Goal: Task Accomplishment & Management: Manage account settings

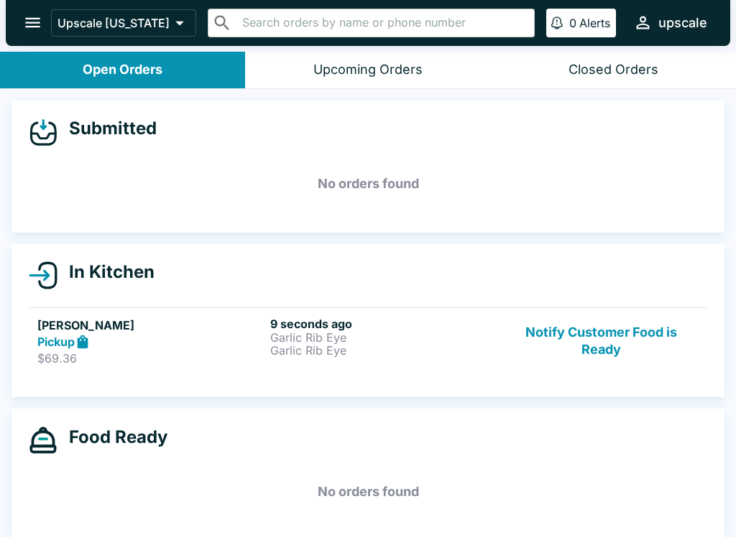
click at [319, 340] on p "Garlic Rib Eye" at bounding box center [383, 337] width 227 height 13
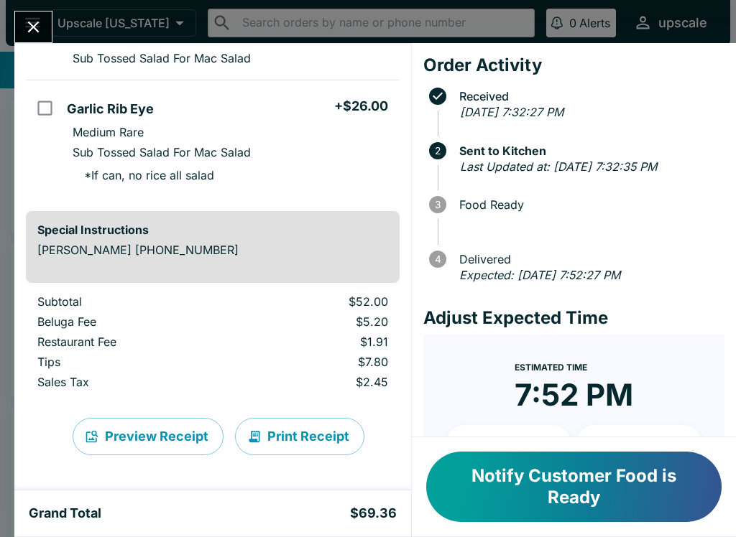
scroll to position [182, 0]
click at [262, 446] on button "Print Receipt" at bounding box center [299, 436] width 129 height 37
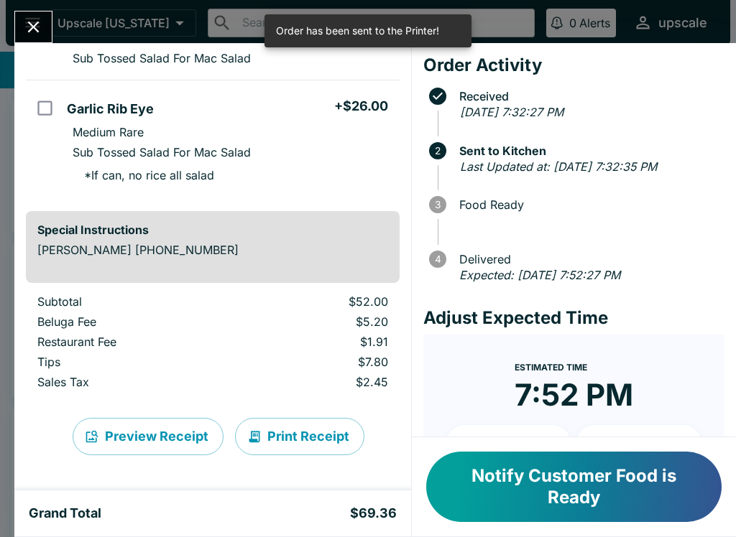
click at [302, 428] on button "Print Receipt" at bounding box center [299, 436] width 129 height 37
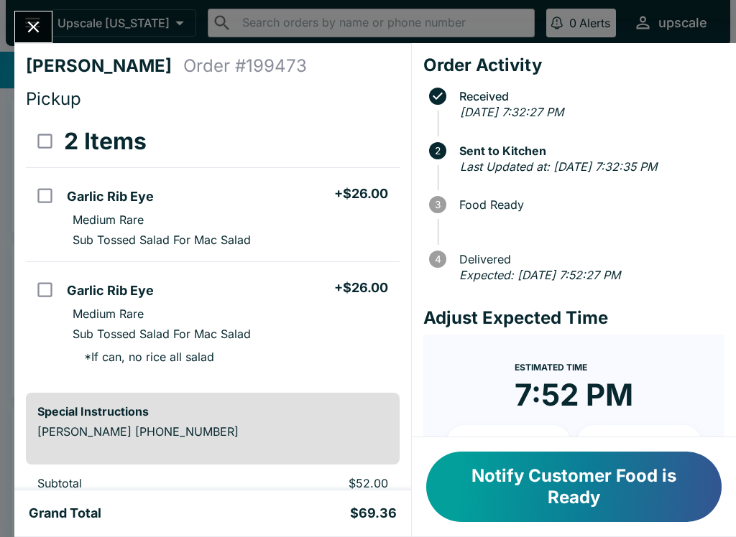
scroll to position [0, 0]
click at [186, 200] on li "Garlic Rib Eye + $26.00" at bounding box center [230, 195] width 338 height 30
click at [88, 208] on li "Garlic Rib Eye + $26.00" at bounding box center [230, 195] width 338 height 30
checkbox input "false"
click at [631, 480] on button "Notify Customer Food is Ready" at bounding box center [573, 487] width 295 height 70
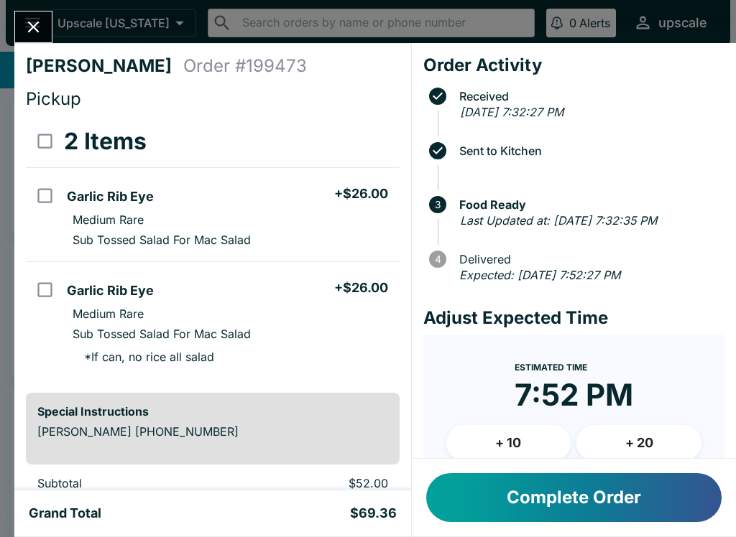
click at [15, 25] on button "Close" at bounding box center [33, 26] width 37 height 31
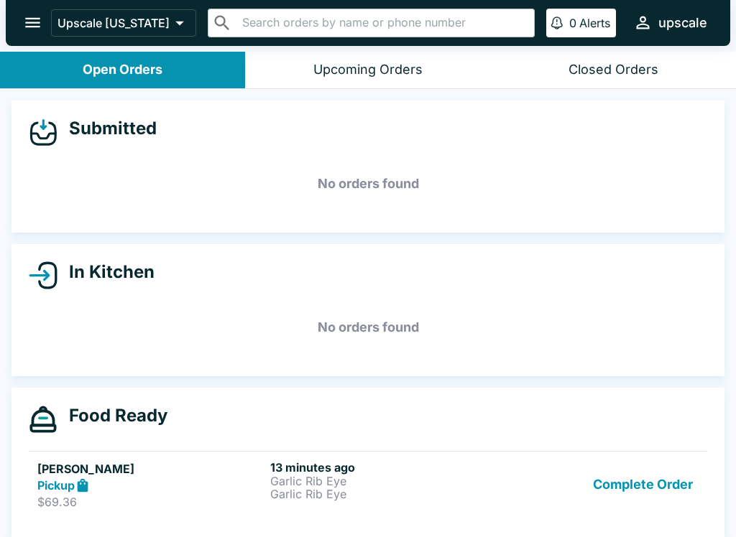
click at [306, 491] on p "Garlic Rib Eye" at bounding box center [383, 494] width 227 height 13
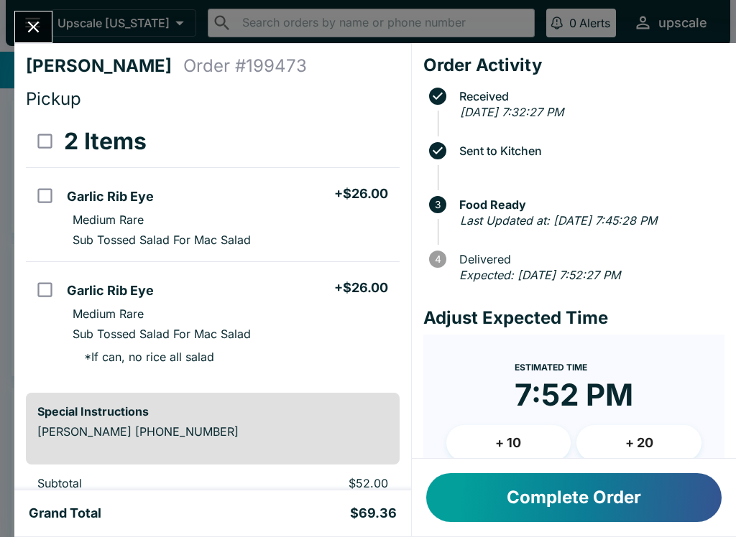
click at [19, 34] on button "Close" at bounding box center [33, 26] width 37 height 31
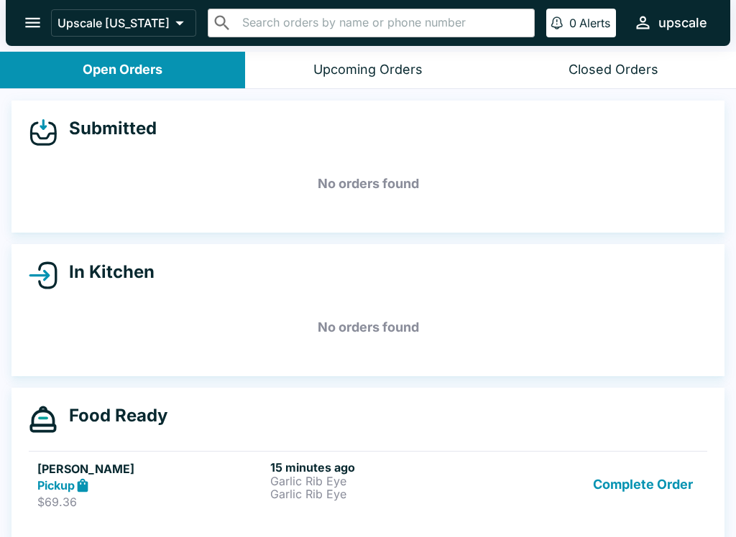
click at [675, 483] on button "Complete Order" at bounding box center [642, 485] width 111 height 50
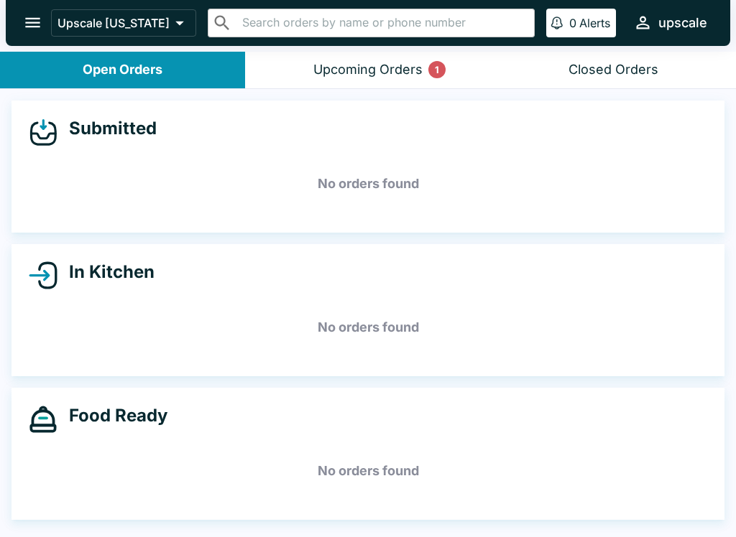
click at [358, 52] on button "Upcoming Orders 1" at bounding box center [367, 70] width 245 height 37
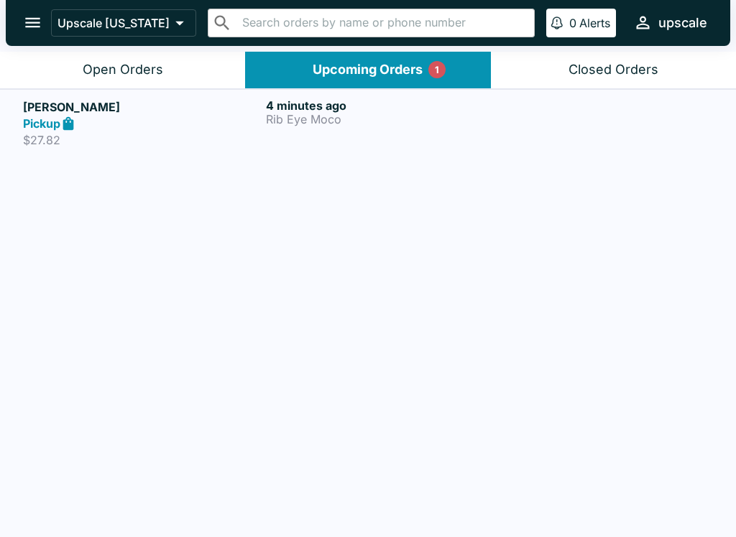
click at [107, 60] on button "Open Orders" at bounding box center [122, 70] width 245 height 37
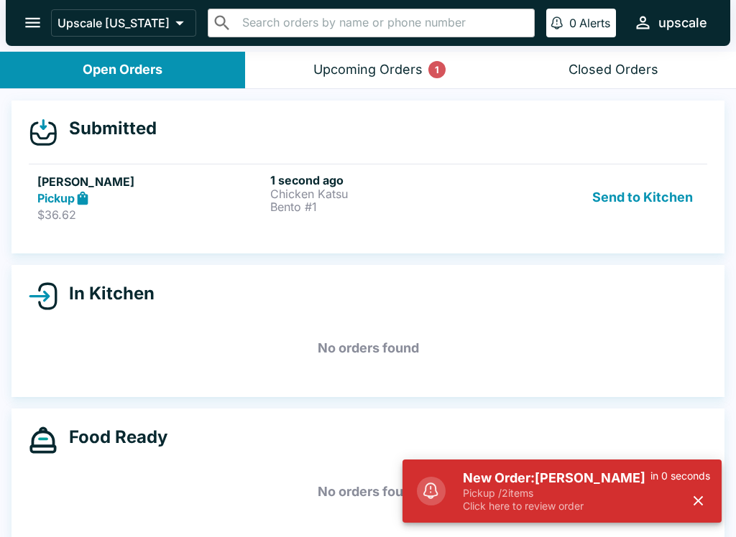
click at [614, 187] on button "Send to Kitchen" at bounding box center [642, 198] width 112 height 50
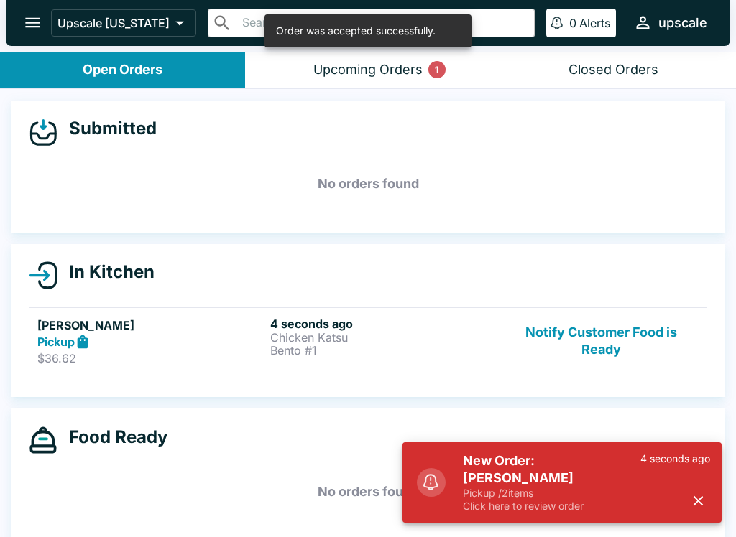
click at [138, 350] on div "[PERSON_NAME] Pickup $36.62" at bounding box center [150, 342] width 227 height 50
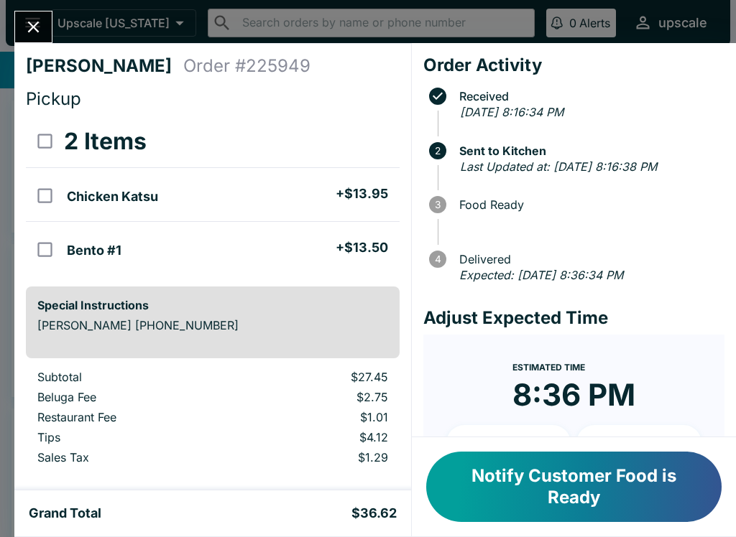
click at [46, 0] on div "[PERSON_NAME] Order # 225949 Pickup 2 Items Chicken Katsu + $13.95 Bento #1 + $…" at bounding box center [368, 268] width 736 height 537
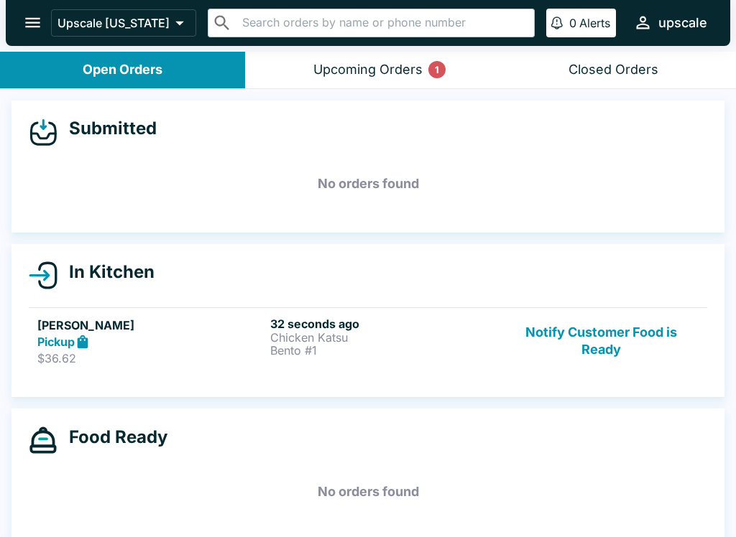
click at [613, 341] on button "Notify Customer Food is Ready" at bounding box center [601, 342] width 195 height 50
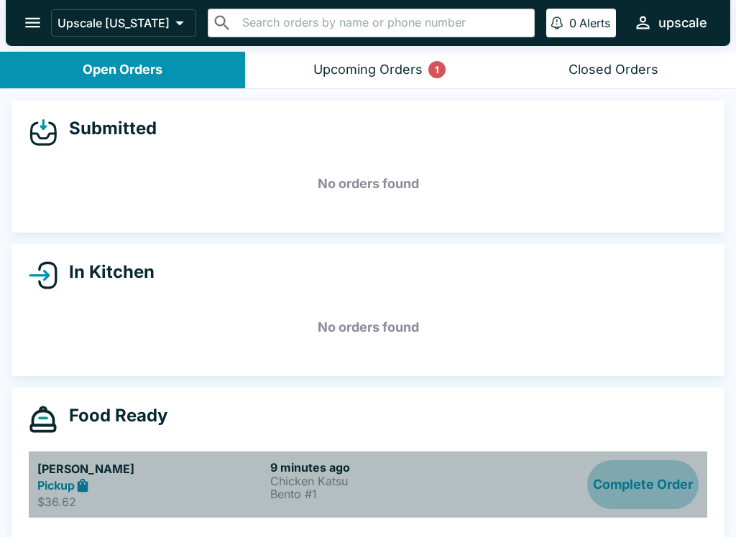
click at [672, 482] on button "Complete Order" at bounding box center [642, 485] width 111 height 50
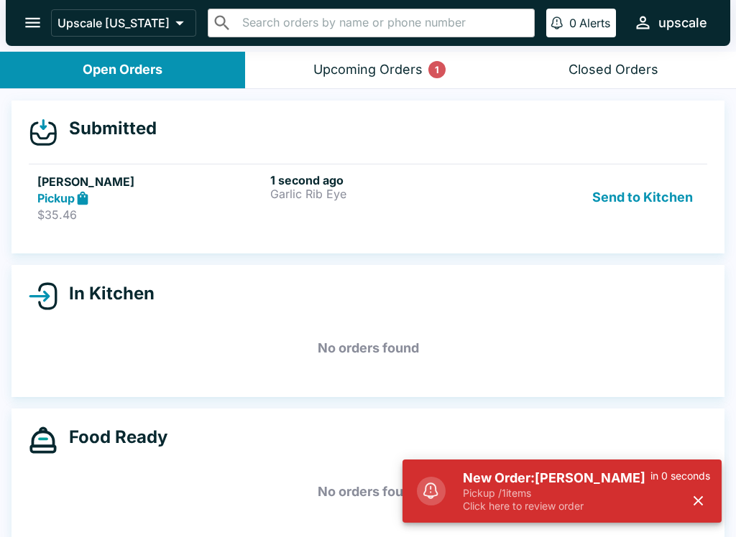
click at [663, 190] on button "Send to Kitchen" at bounding box center [642, 198] width 112 height 50
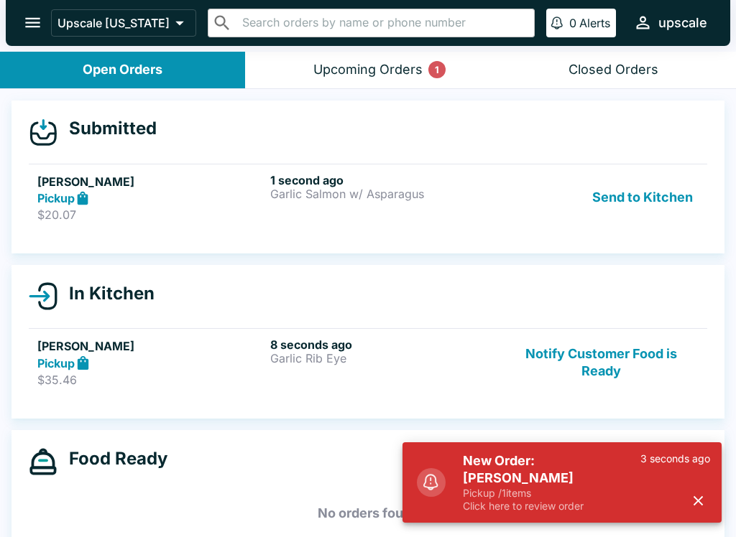
click at [560, 366] on button "Notify Customer Food is Ready" at bounding box center [601, 363] width 195 height 50
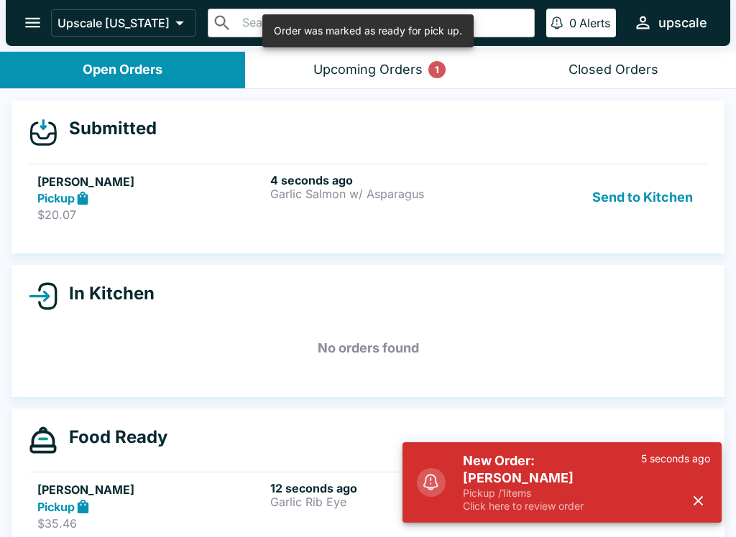
scroll to position [2, 0]
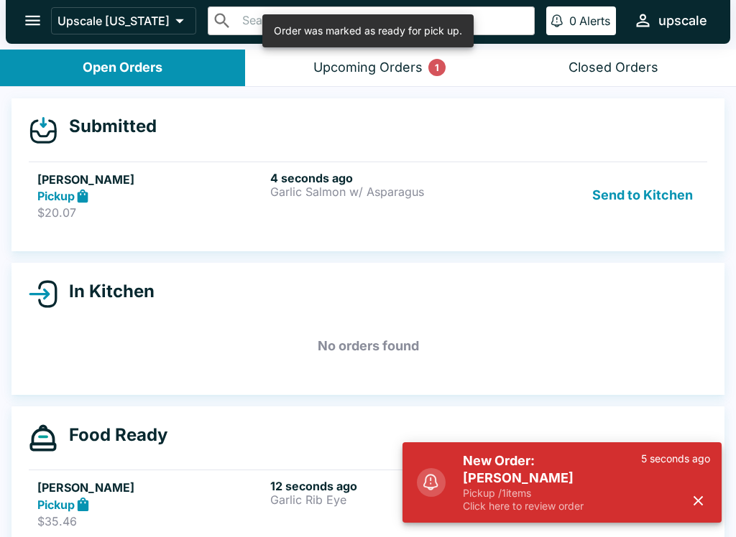
click at [635, 204] on button "Send to Kitchen" at bounding box center [642, 196] width 112 height 50
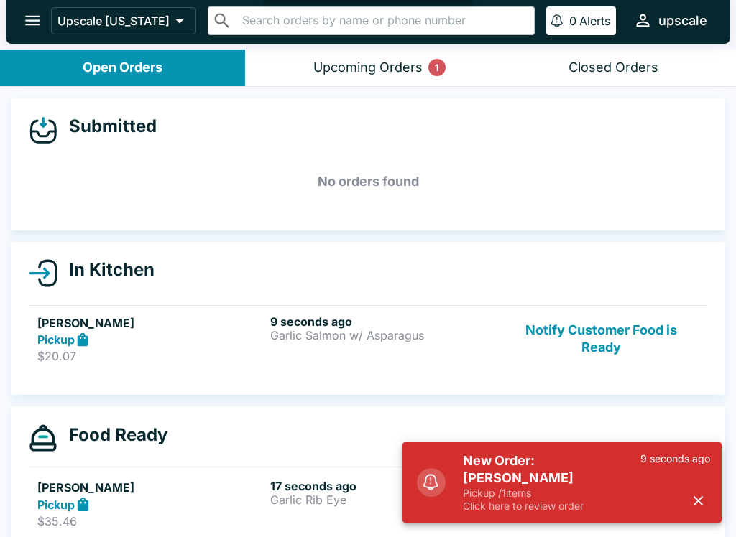
click at [341, 335] on p "Garlic Salmon w/ Asparagus" at bounding box center [383, 335] width 227 height 13
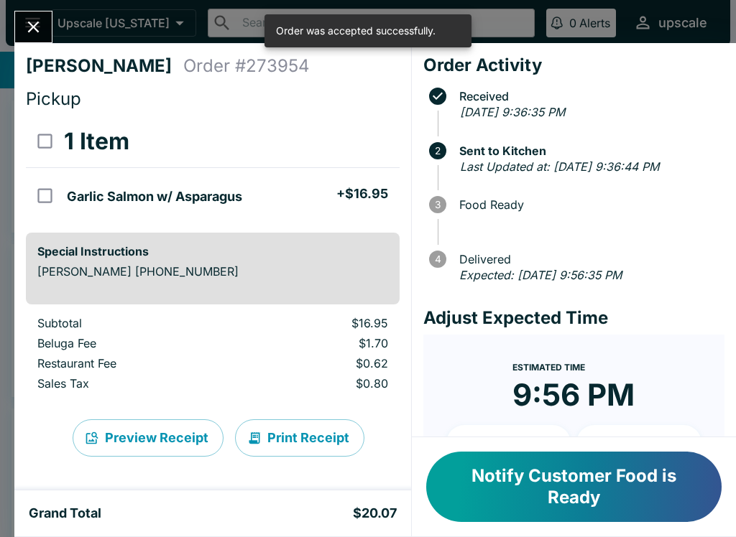
click at [37, 17] on button "Close" at bounding box center [33, 26] width 37 height 31
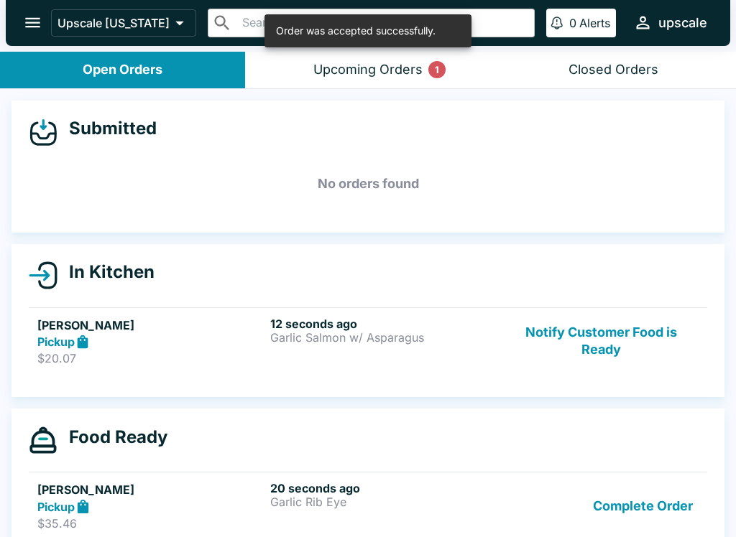
click at [273, 506] on p "Garlic Rib Eye" at bounding box center [383, 502] width 227 height 13
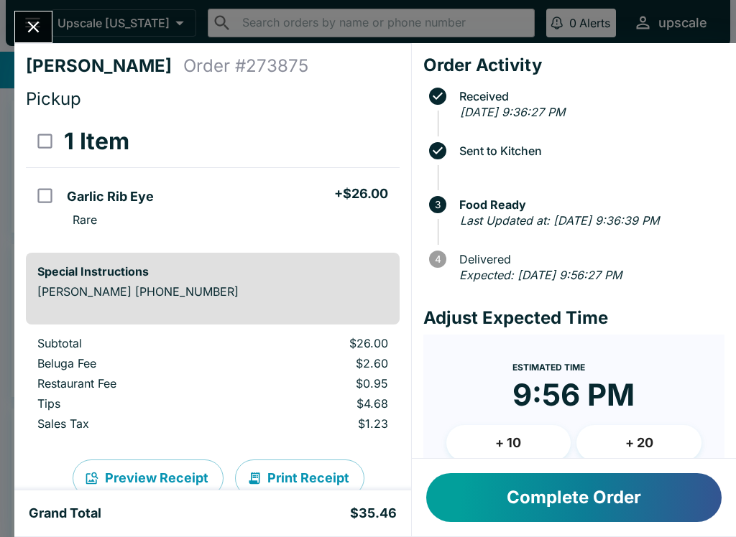
click at [28, 14] on button "Close" at bounding box center [33, 26] width 37 height 31
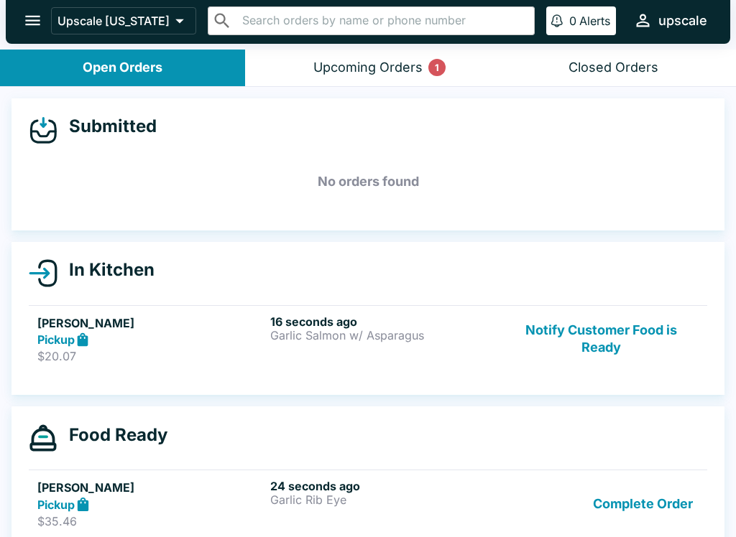
click at [617, 339] on button "Notify Customer Food is Ready" at bounding box center [601, 340] width 195 height 50
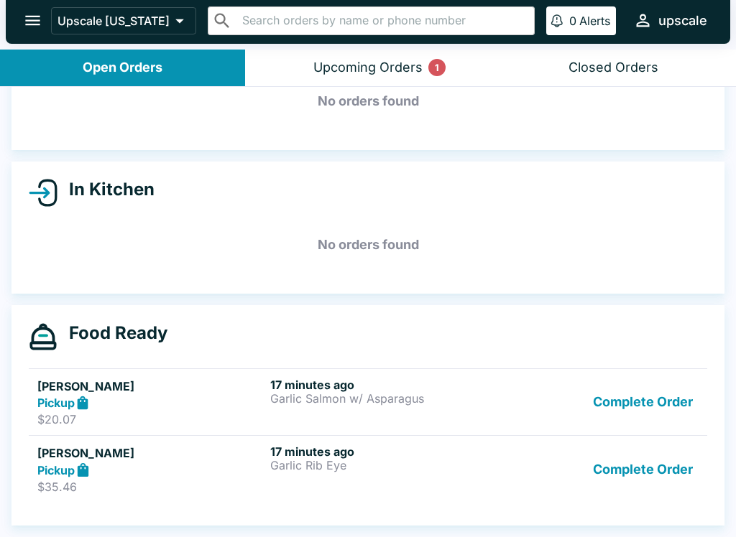
scroll to position [80, 0]
click at [637, 396] on button "Complete Order" at bounding box center [642, 403] width 111 height 50
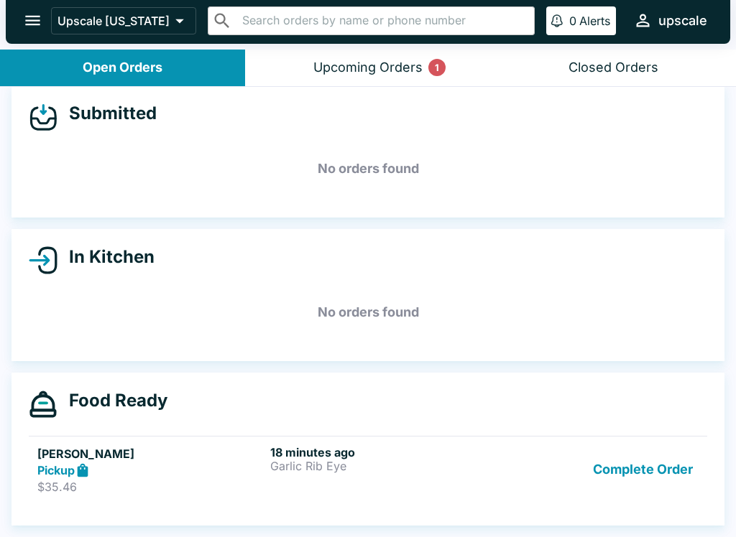
scroll to position [13, 0]
click at [634, 477] on button "Complete Order" at bounding box center [642, 470] width 111 height 50
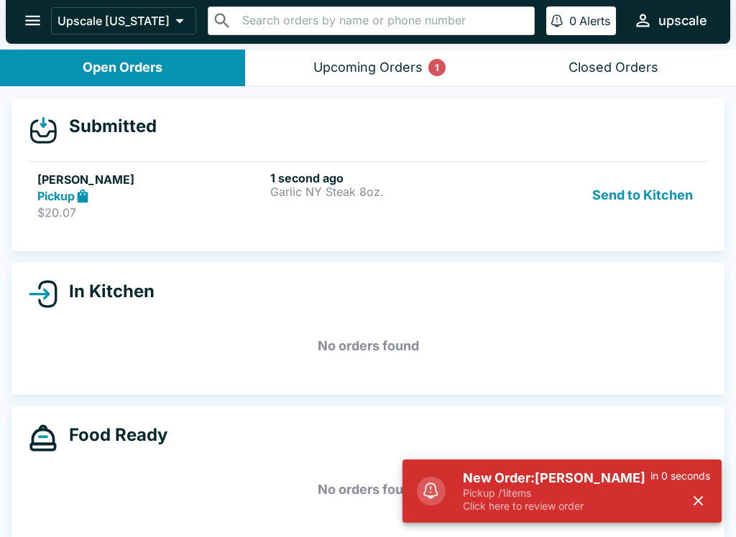
click at [618, 195] on button "Send to Kitchen" at bounding box center [642, 196] width 112 height 50
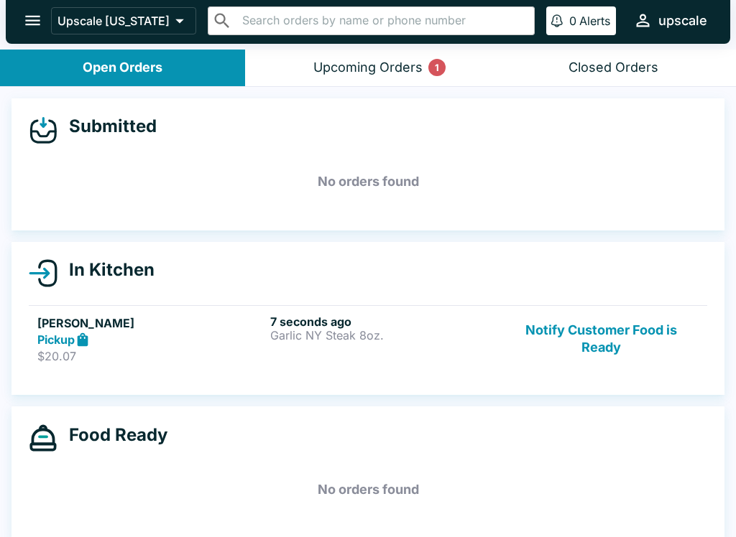
click at [338, 349] on div "7 seconds ago Garlic NY Steak 8oz." at bounding box center [383, 340] width 227 height 50
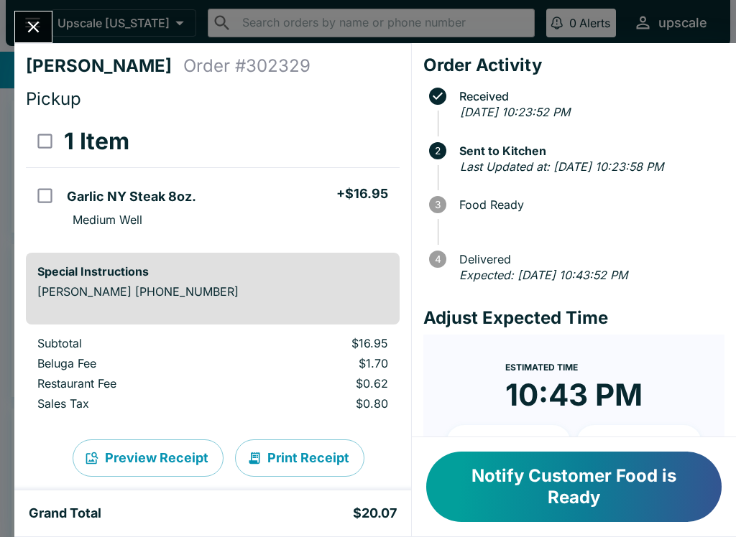
click at [581, 475] on button "Notify Customer Food is Ready" at bounding box center [573, 487] width 295 height 70
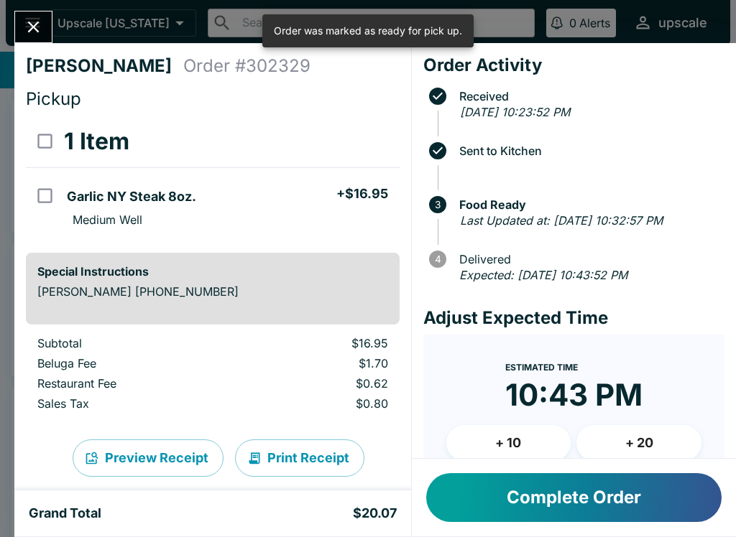
click at [613, 522] on button "Complete Order" at bounding box center [573, 497] width 295 height 49
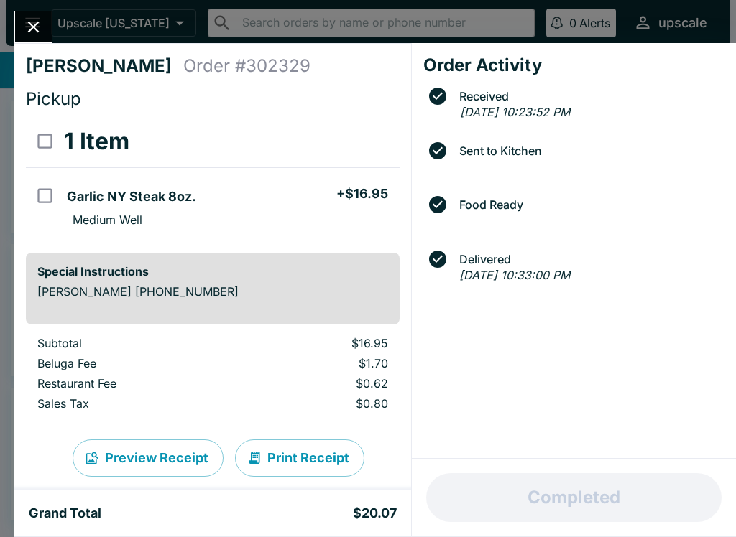
click at [26, 29] on icon "Close" at bounding box center [33, 26] width 19 height 19
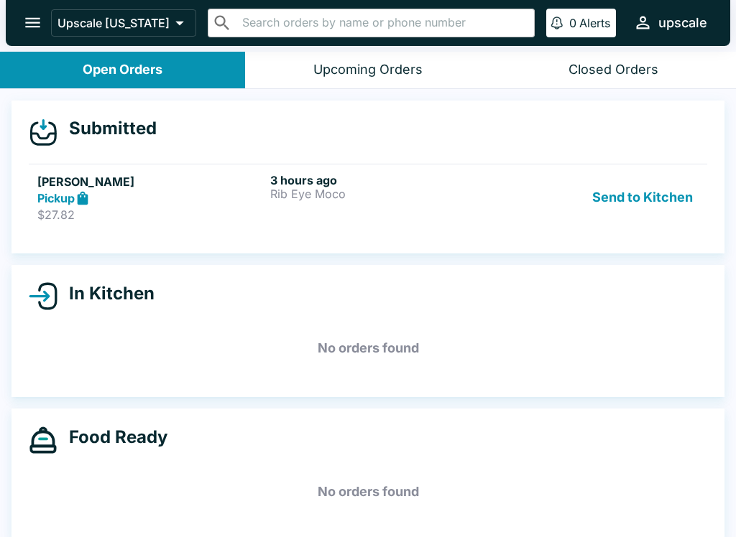
click at [292, 204] on div "3 hours ago Rib Eye Moco" at bounding box center [383, 198] width 227 height 50
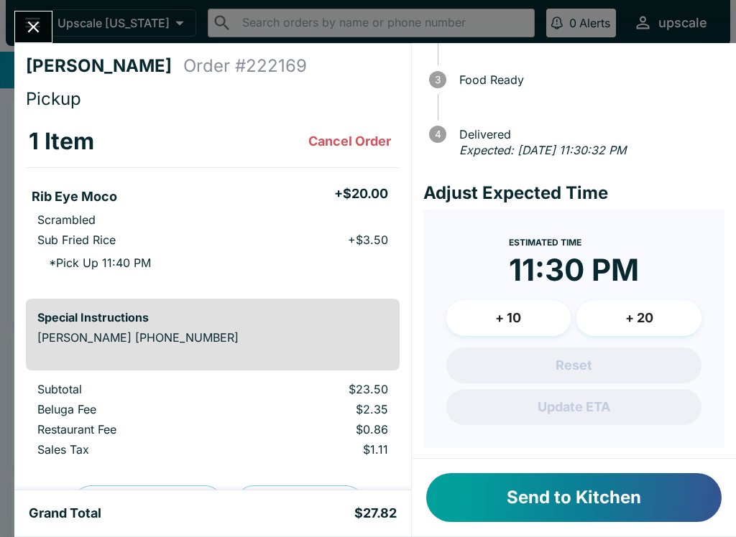
scroll to position [124, 0]
click at [580, 499] on button "Send to Kitchen" at bounding box center [573, 497] width 295 height 49
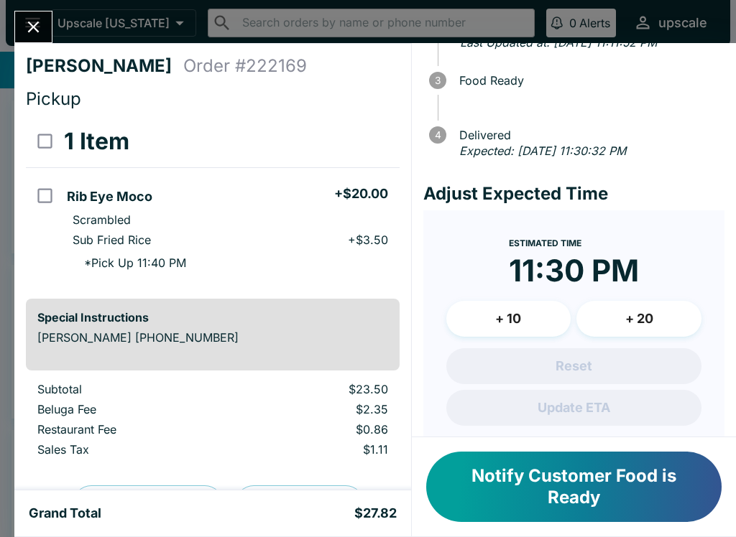
scroll to position [0, 0]
click at [42, 13] on button "Close" at bounding box center [33, 26] width 37 height 31
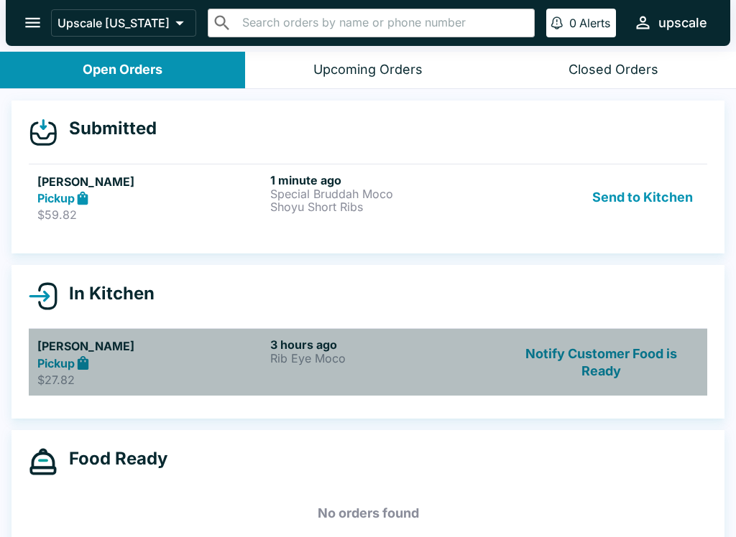
click at [300, 352] on p "Rib Eye Moco" at bounding box center [383, 358] width 227 height 13
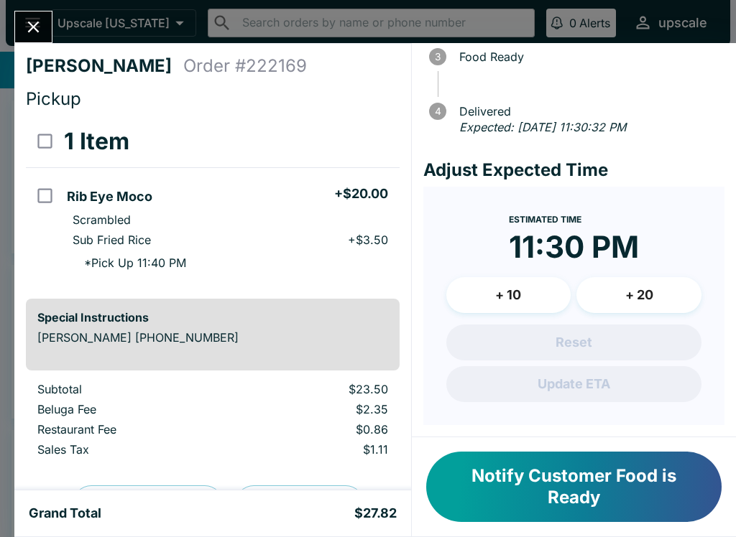
scroll to position [164, 0]
click at [29, 27] on icon "Close" at bounding box center [33, 26] width 19 height 19
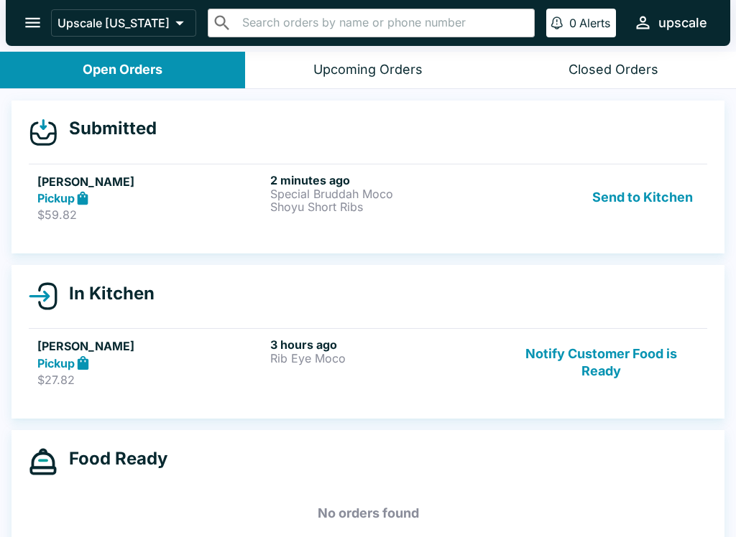
click at [672, 207] on button "Send to Kitchen" at bounding box center [642, 198] width 112 height 50
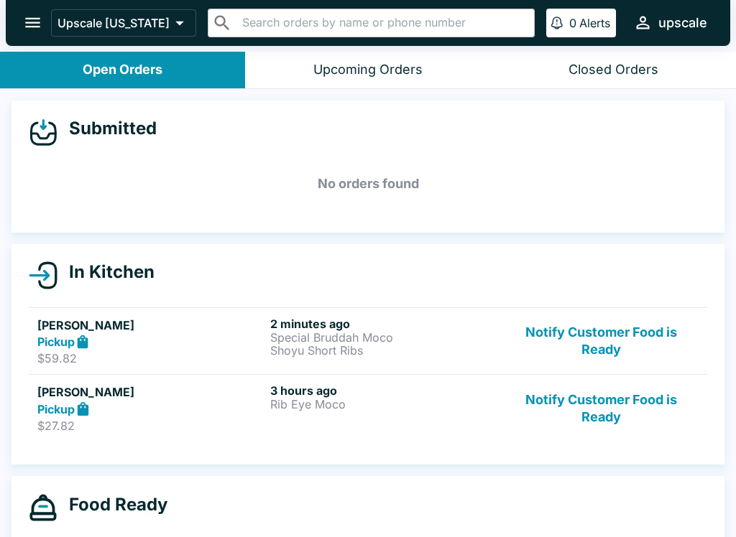
click at [323, 351] on p "Shoyu Short Ribs" at bounding box center [383, 350] width 227 height 13
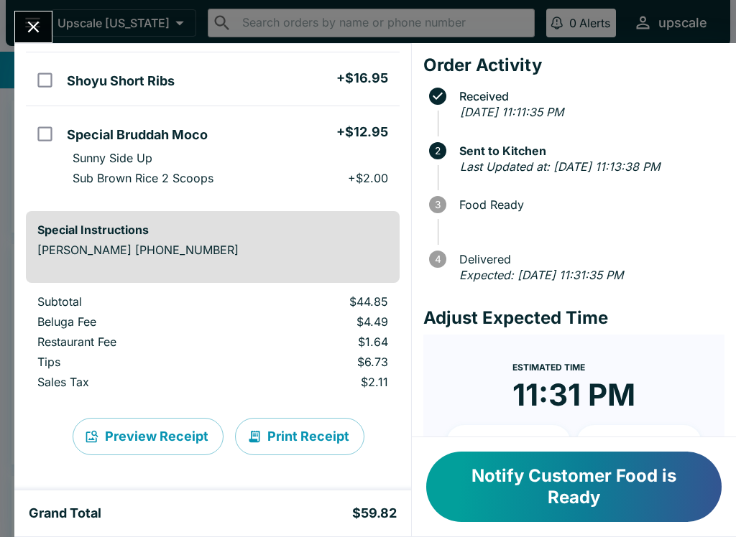
scroll to position [190, 0]
click at [299, 436] on button "Print Receipt" at bounding box center [299, 436] width 129 height 37
click at [33, 27] on icon "Close" at bounding box center [33, 27] width 11 height 11
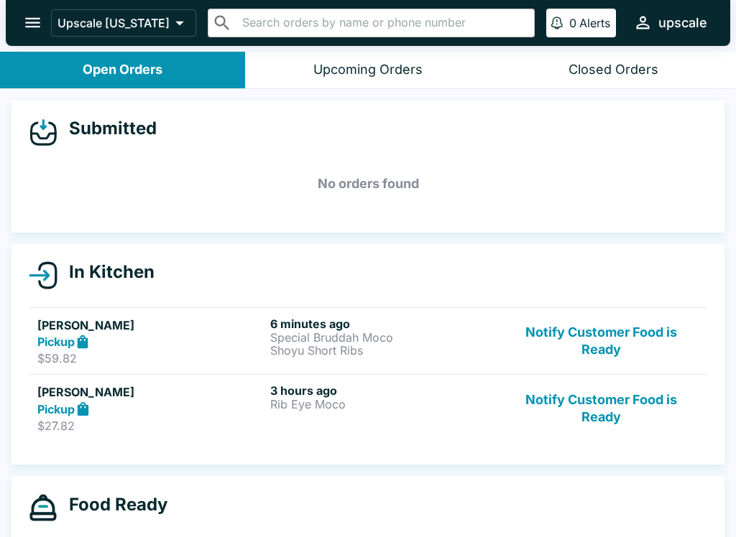
click at [334, 346] on p "Shoyu Short Ribs" at bounding box center [383, 350] width 227 height 13
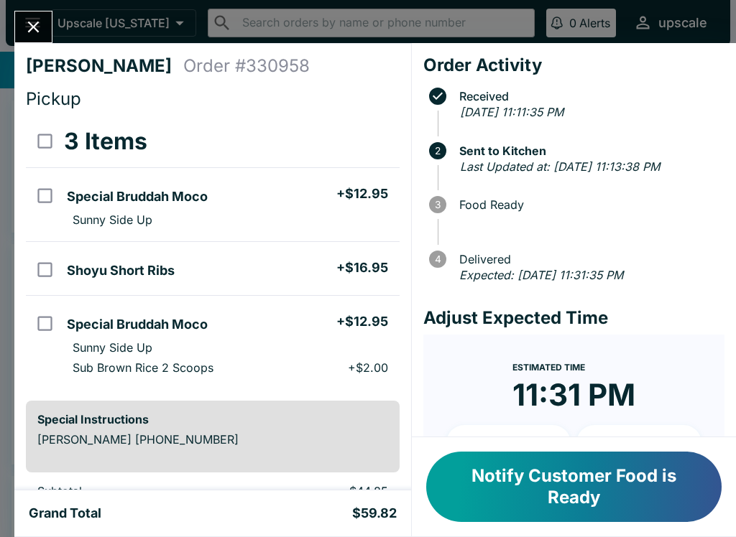
click at [20, 34] on button "Close" at bounding box center [33, 26] width 37 height 31
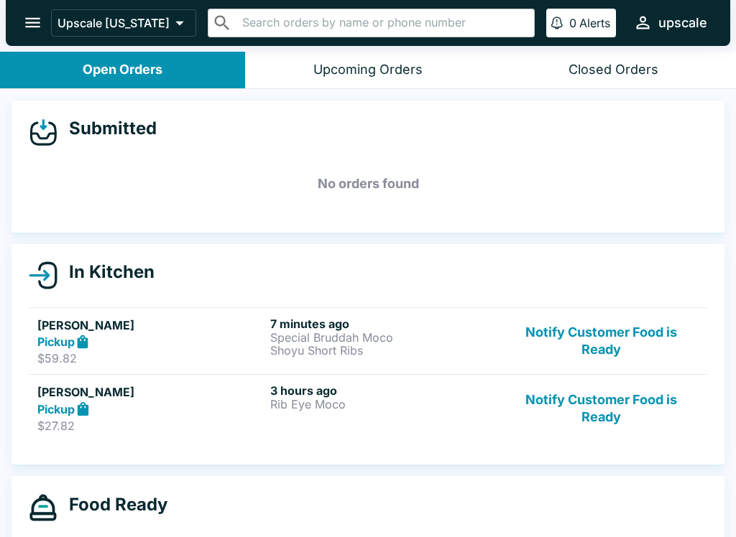
click at [602, 408] on button "Notify Customer Food is Ready" at bounding box center [601, 409] width 195 height 50
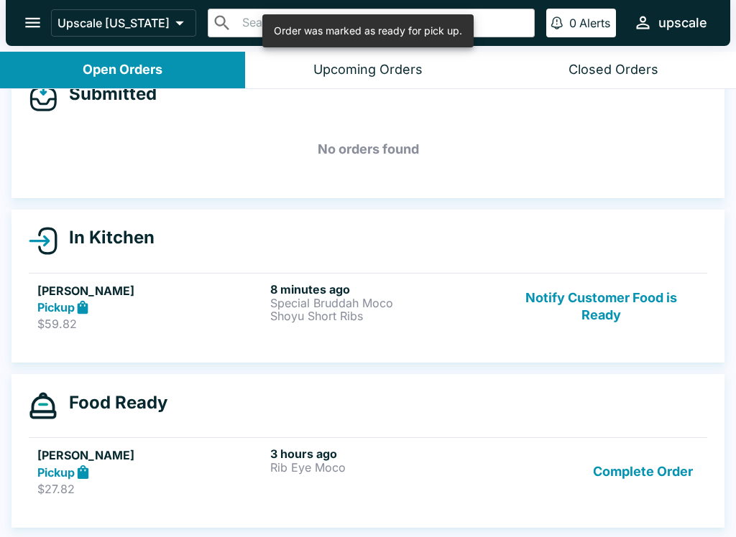
scroll to position [34, 0]
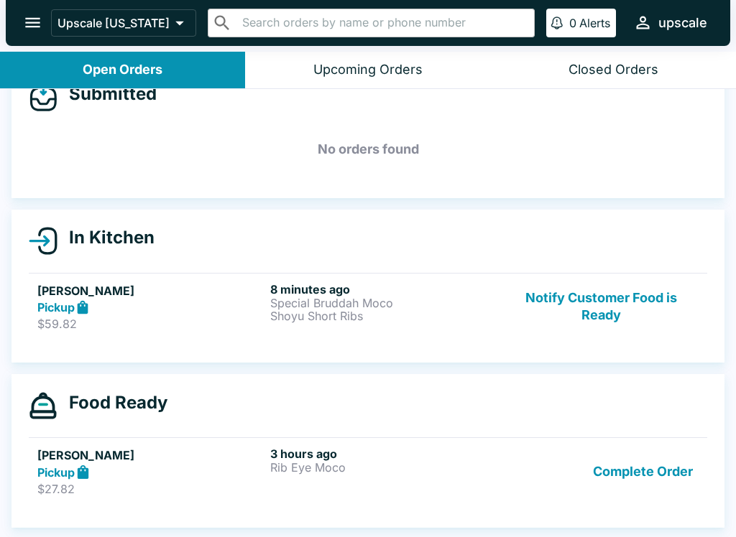
click at [630, 479] on button "Complete Order" at bounding box center [642, 472] width 111 height 50
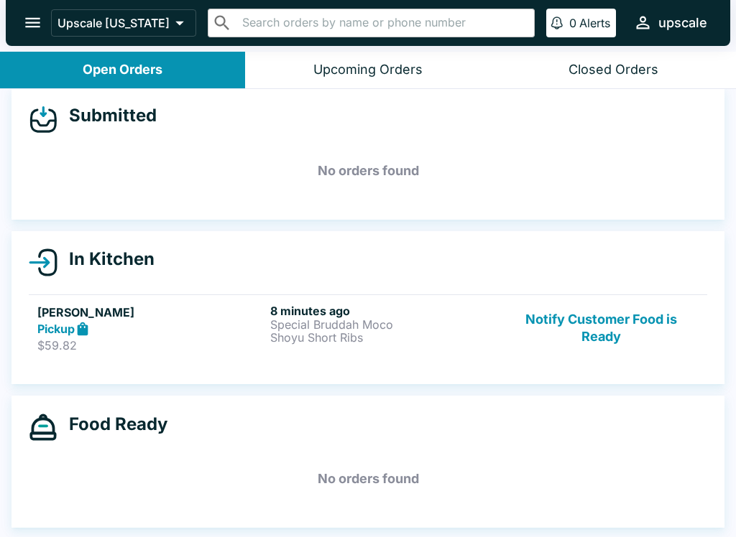
scroll to position [13, 0]
click at [601, 329] on button "Notify Customer Food is Ready" at bounding box center [601, 329] width 195 height 50
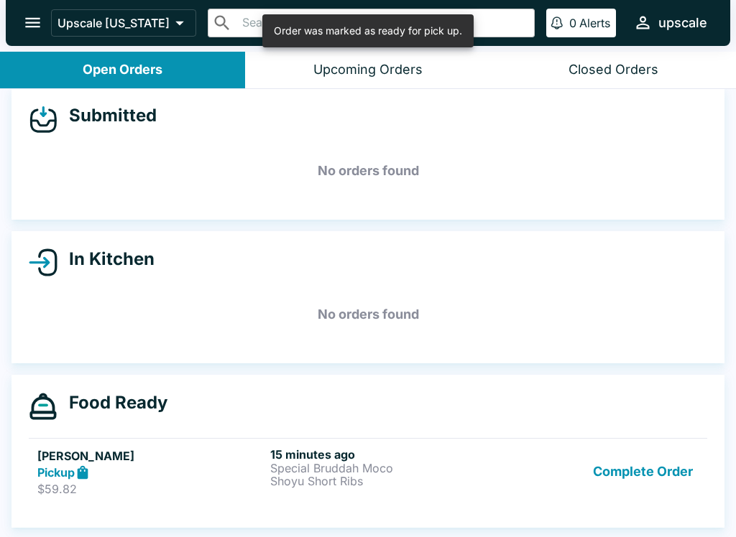
click at [635, 468] on button "Complete Order" at bounding box center [642, 473] width 111 height 50
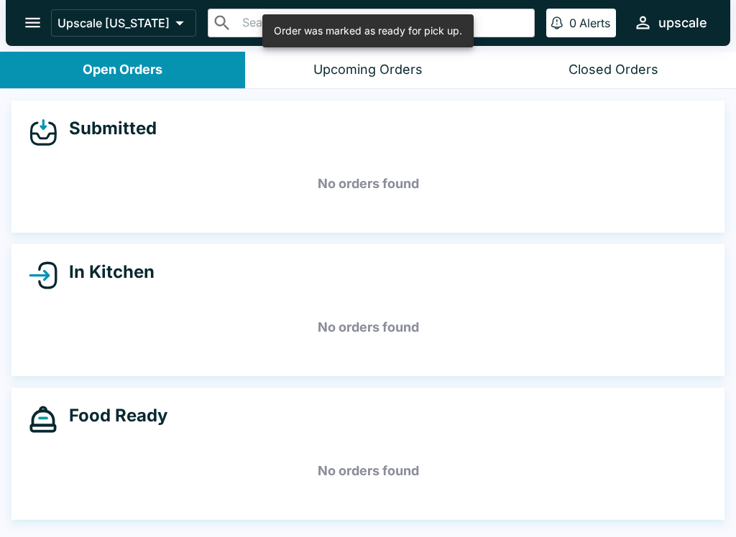
scroll to position [0, 0]
